Goal: Feedback & Contribution: Leave review/rating

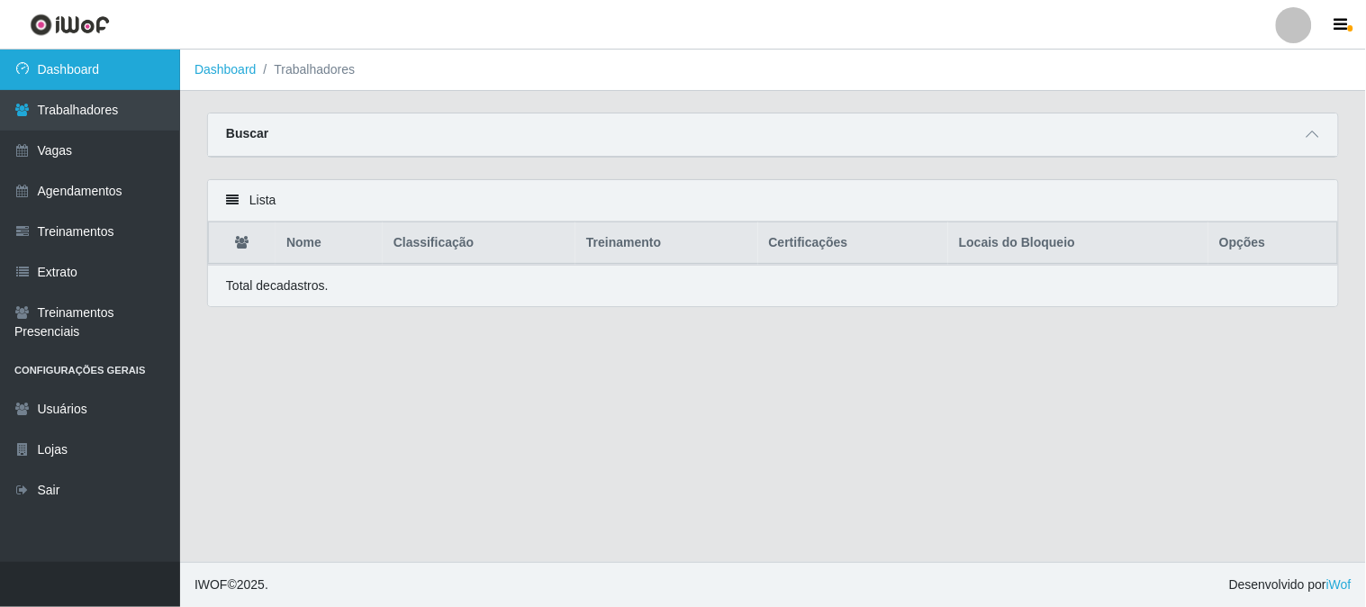
click at [68, 77] on link "Dashboard" at bounding box center [90, 70] width 180 height 41
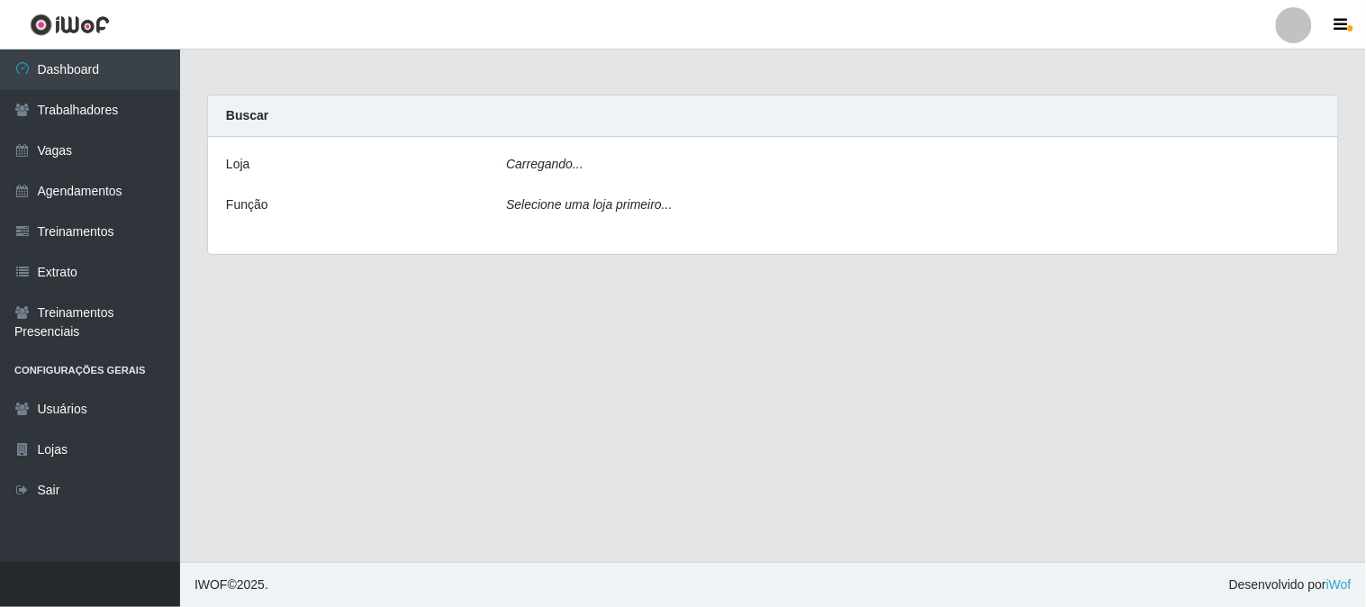
click at [553, 165] on icon "Carregando..." at bounding box center [544, 164] width 77 height 14
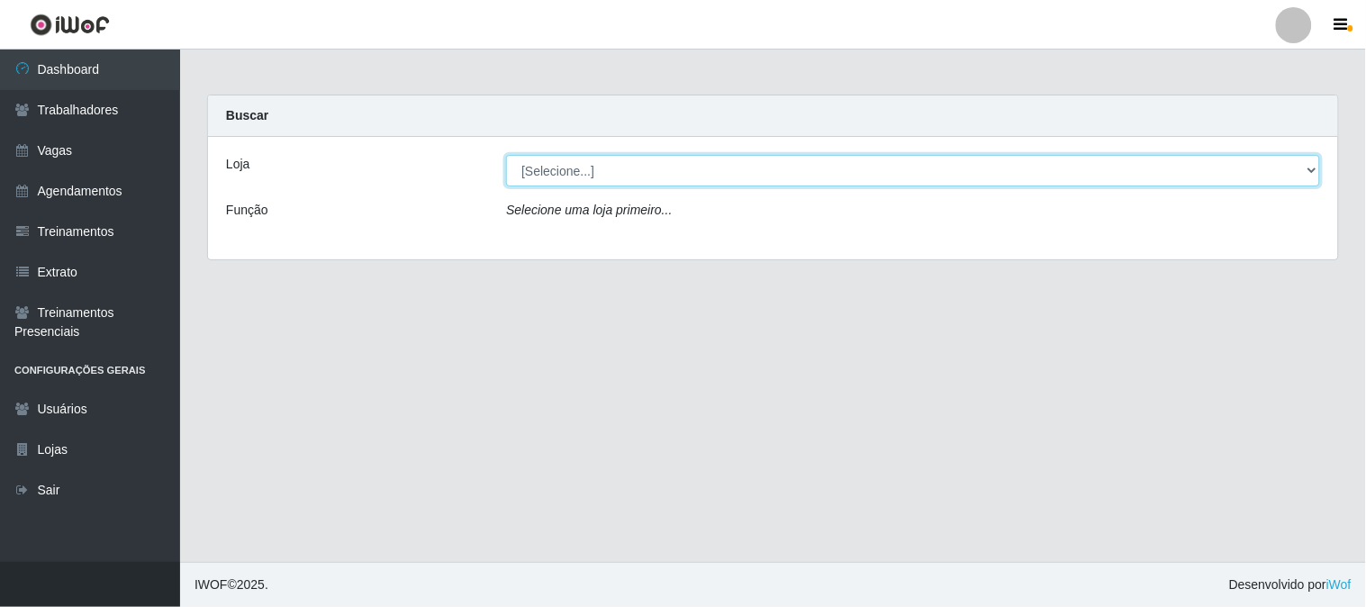
drag, startPoint x: 621, startPoint y: 165, endPoint x: 622, endPoint y: 176, distance: 11.7
click at [621, 167] on select "[Selecione...] Sapore D'italia" at bounding box center [913, 171] width 814 height 32
select select "266"
click at [506, 155] on select "[Selecione...] Sapore D'italia" at bounding box center [913, 171] width 814 height 32
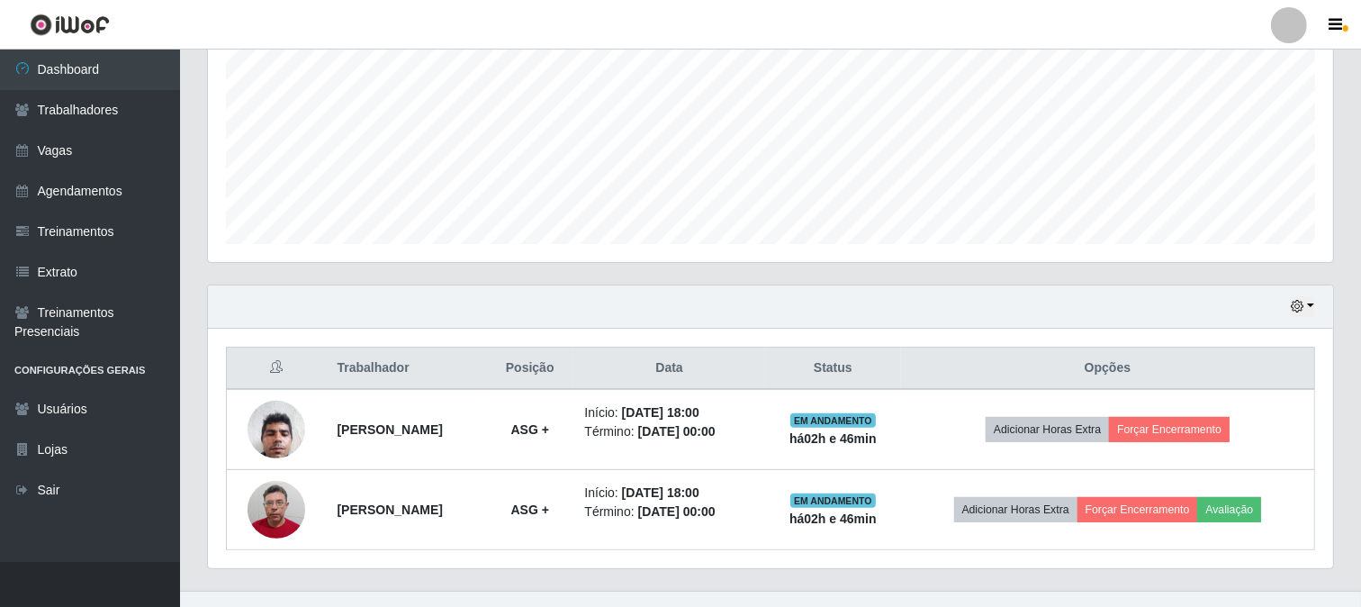
scroll to position [429, 0]
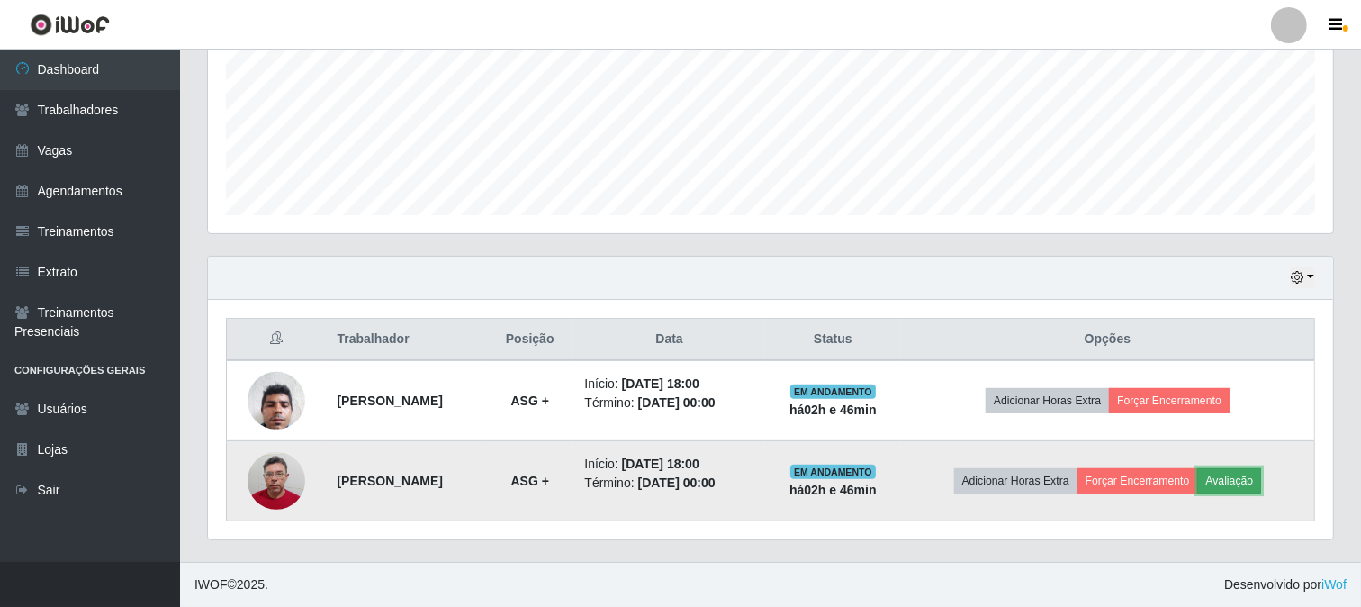
click at [1247, 478] on button "Avaliação" at bounding box center [1229, 480] width 64 height 25
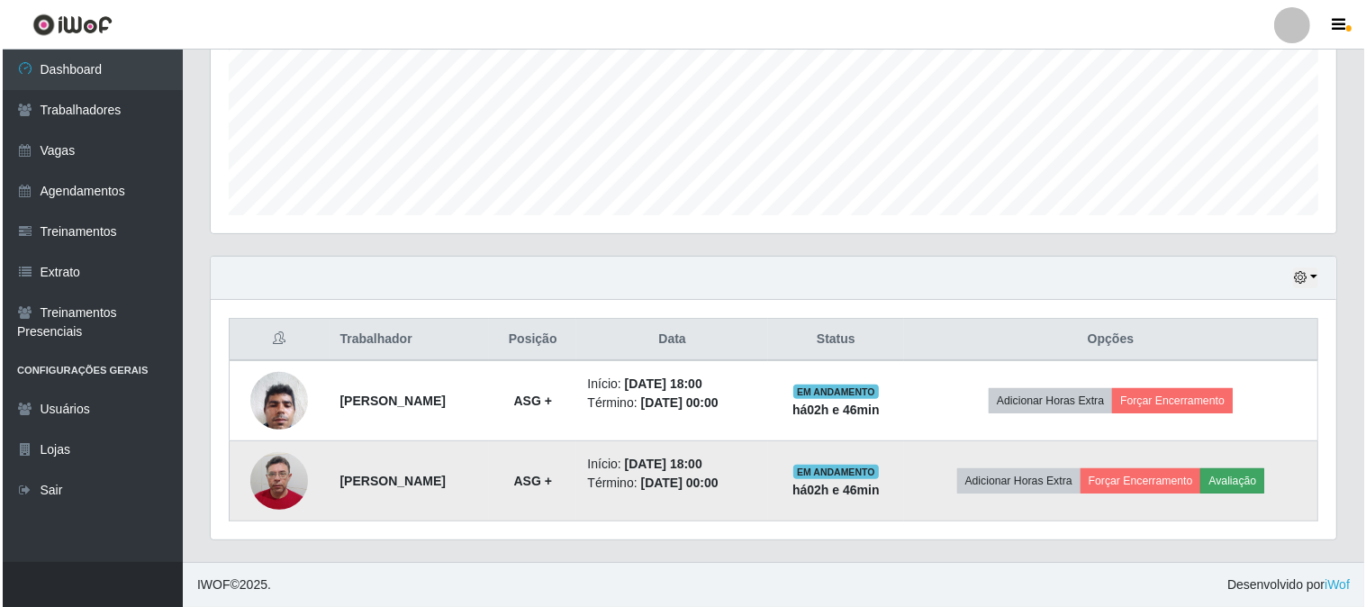
scroll to position [373, 1114]
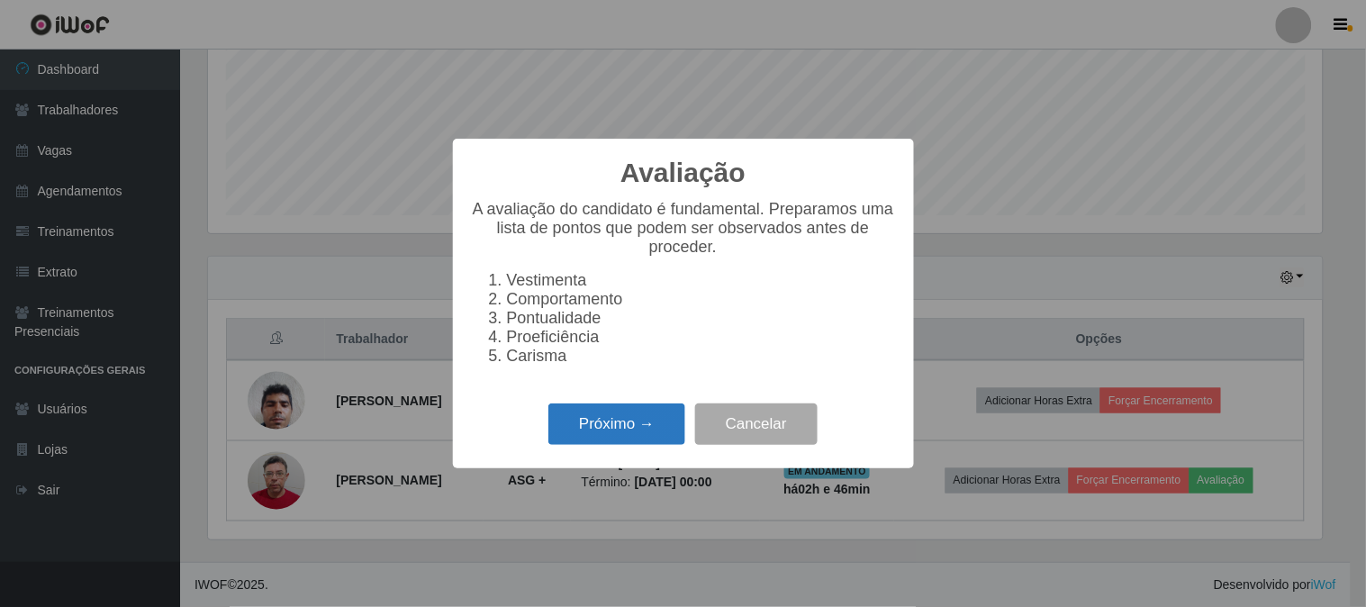
click at [626, 439] on button "Próximo →" at bounding box center [616, 424] width 137 height 42
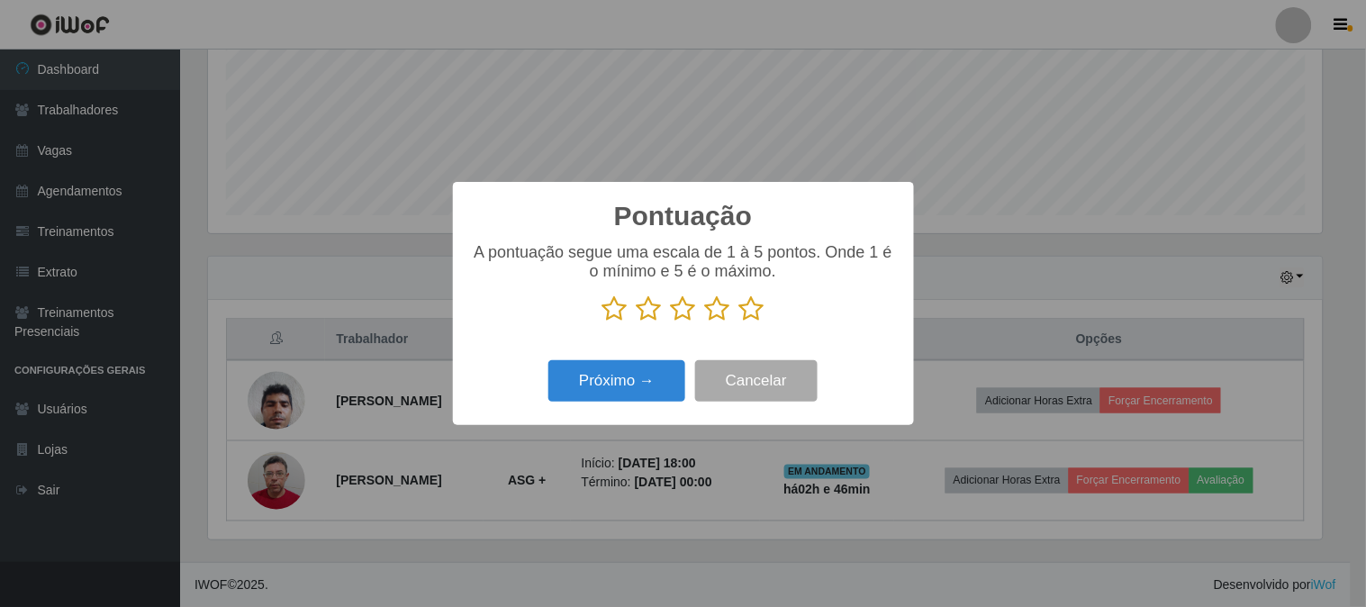
click at [750, 313] on icon at bounding box center [751, 308] width 25 height 27
click at [739, 322] on input "radio" at bounding box center [739, 322] width 0 height 0
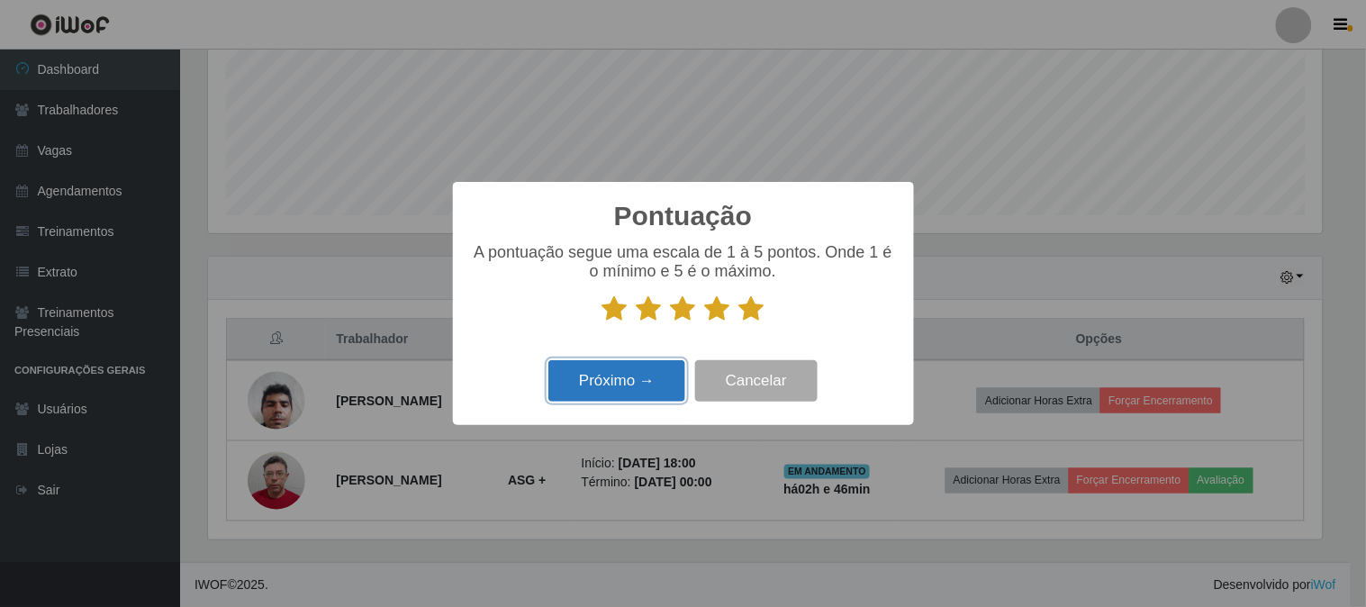
click at [633, 385] on button "Próximo →" at bounding box center [616, 381] width 137 height 42
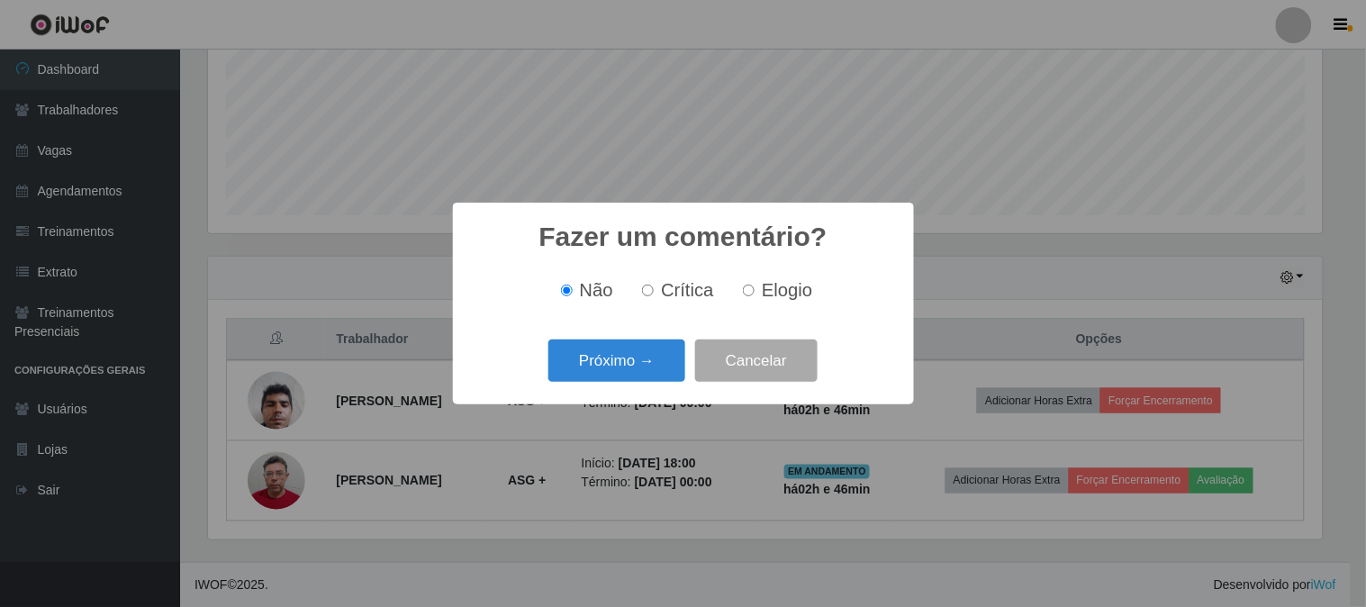
drag, startPoint x: 751, startPoint y: 295, endPoint x: 708, endPoint y: 321, distance: 50.0
click at [749, 295] on input "Elogio" at bounding box center [749, 290] width 12 height 12
radio input "true"
click at [633, 365] on button "Próximo →" at bounding box center [616, 360] width 137 height 42
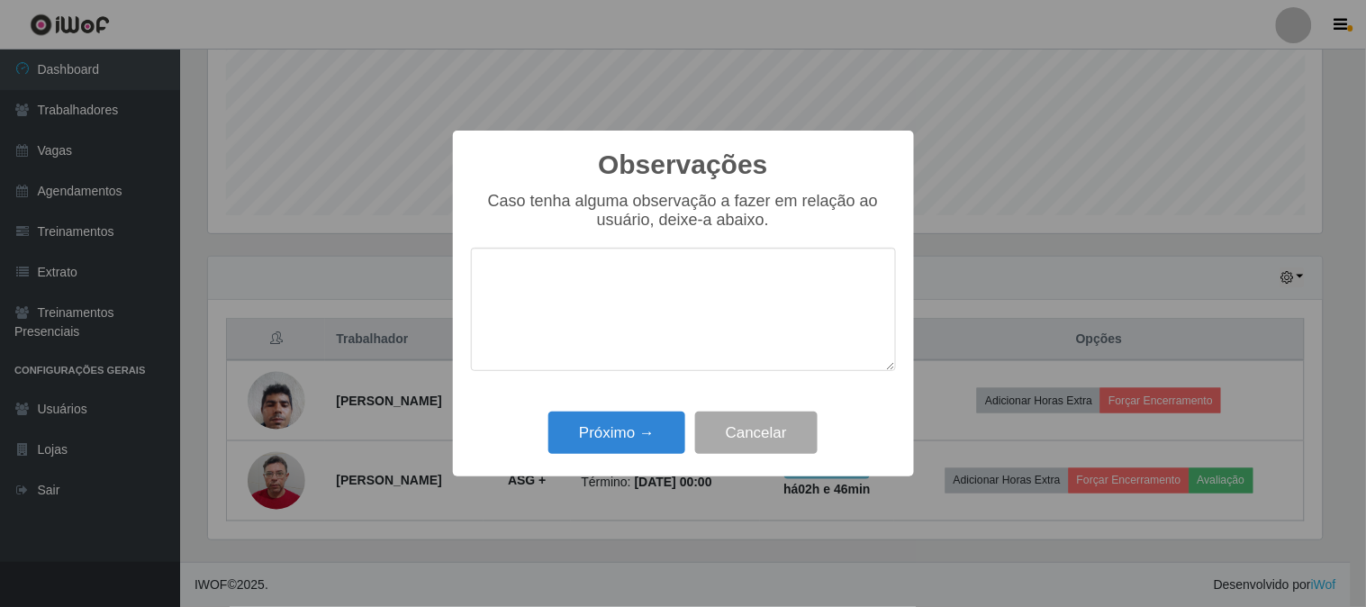
click at [574, 279] on textarea at bounding box center [683, 309] width 425 height 123
click at [492, 280] on textarea "pRESTATIVO E CHEGOU NO HORARIO" at bounding box center [683, 309] width 425 height 123
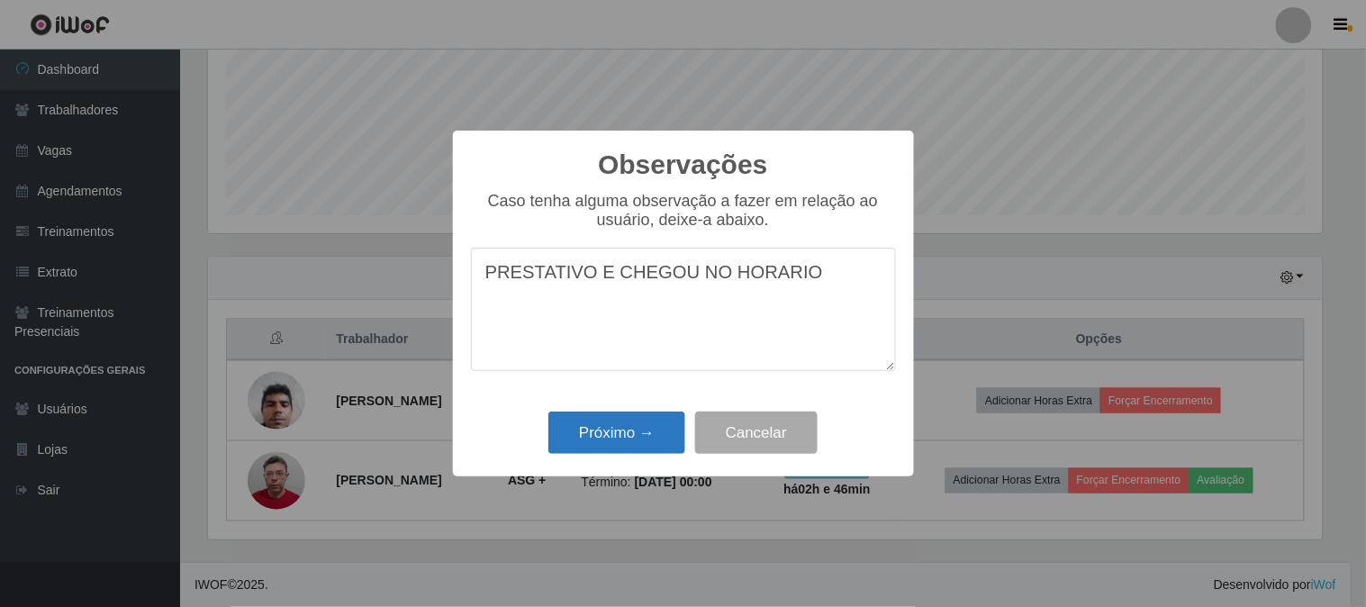
type textarea "PRESTATIVO E CHEGOU NO HORARIO"
click at [663, 432] on button "Próximo →" at bounding box center [616, 432] width 137 height 42
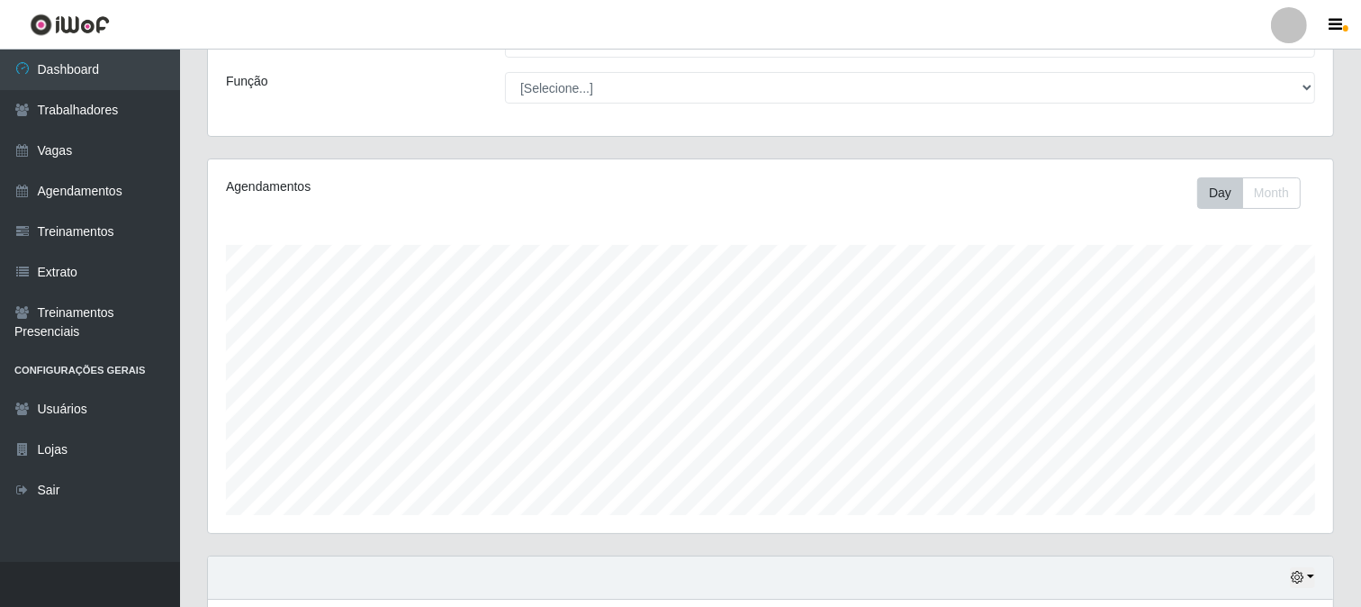
scroll to position [429, 0]
